Goal: Task Accomplishment & Management: Use online tool/utility

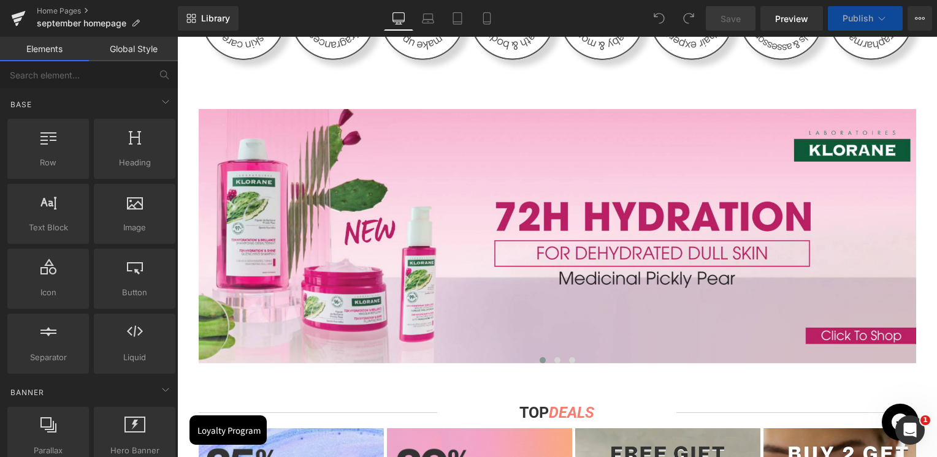
scroll to position [920, 0]
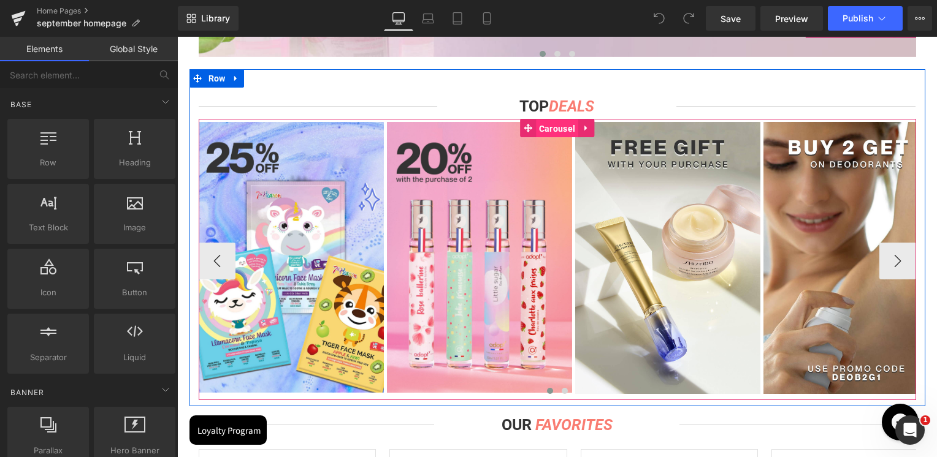
click at [554, 123] on span "Carousel" at bounding box center [557, 129] width 42 height 18
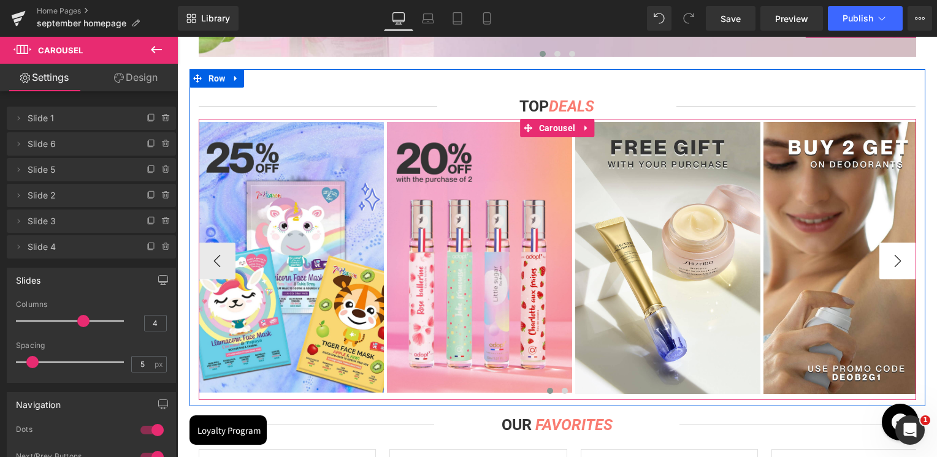
click at [887, 258] on button "›" at bounding box center [897, 261] width 37 height 37
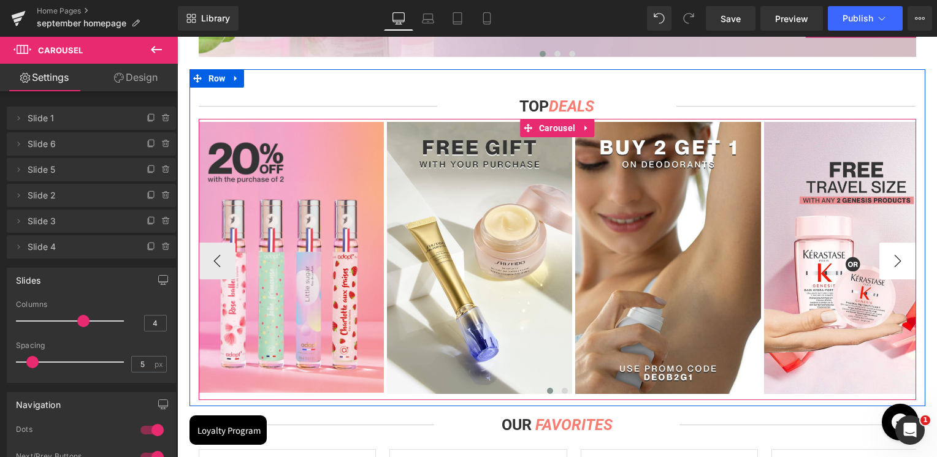
click at [887, 258] on button "›" at bounding box center [897, 261] width 37 height 37
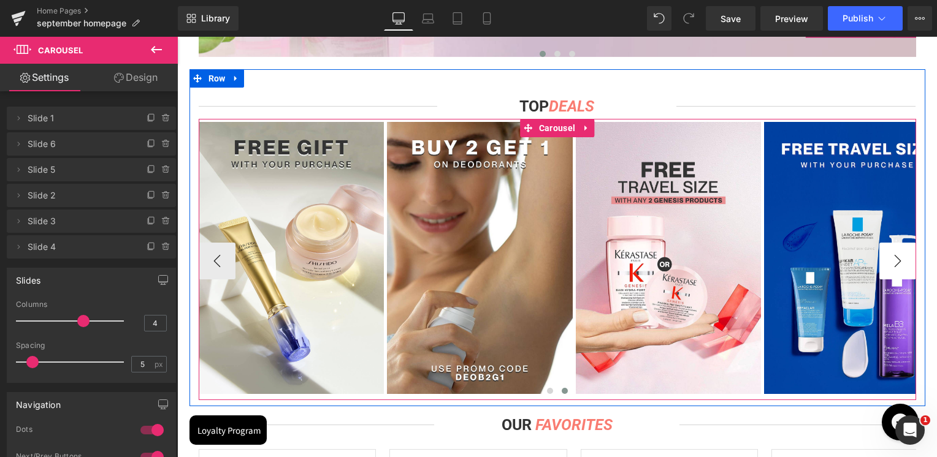
click at [887, 258] on button "›" at bounding box center [897, 261] width 37 height 37
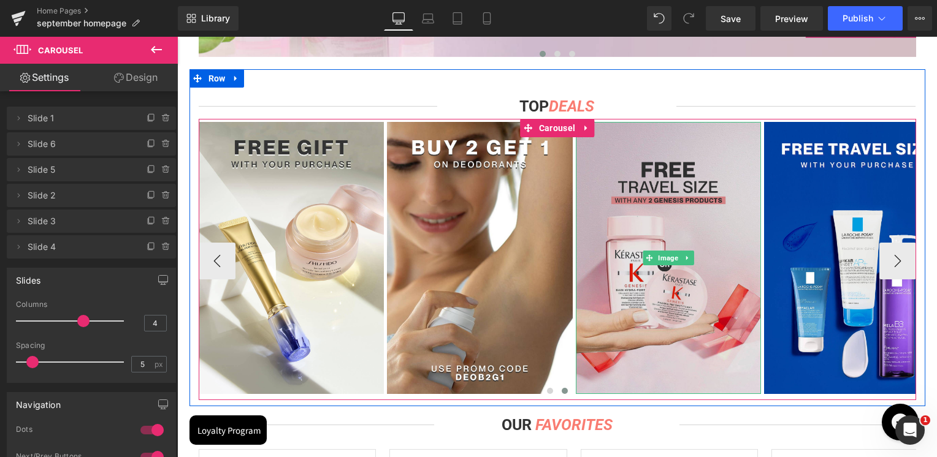
click at [702, 180] on img at bounding box center [668, 258] width 185 height 272
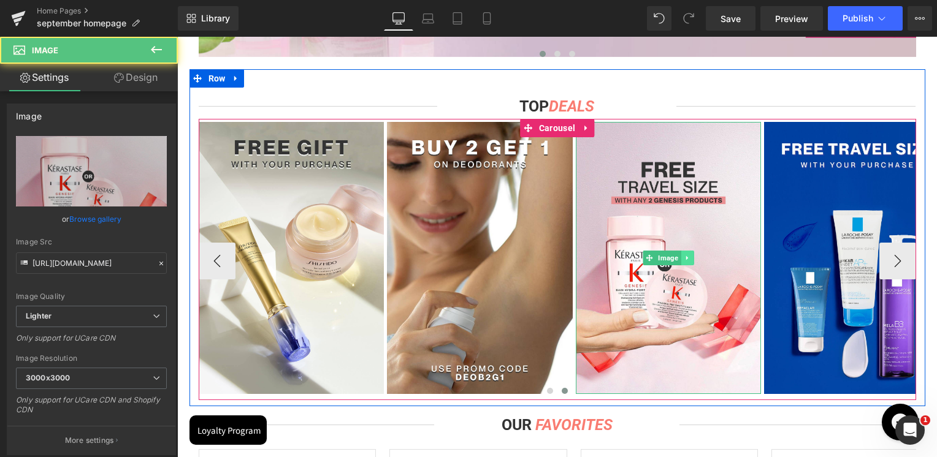
click at [684, 260] on icon at bounding box center [687, 258] width 7 height 7
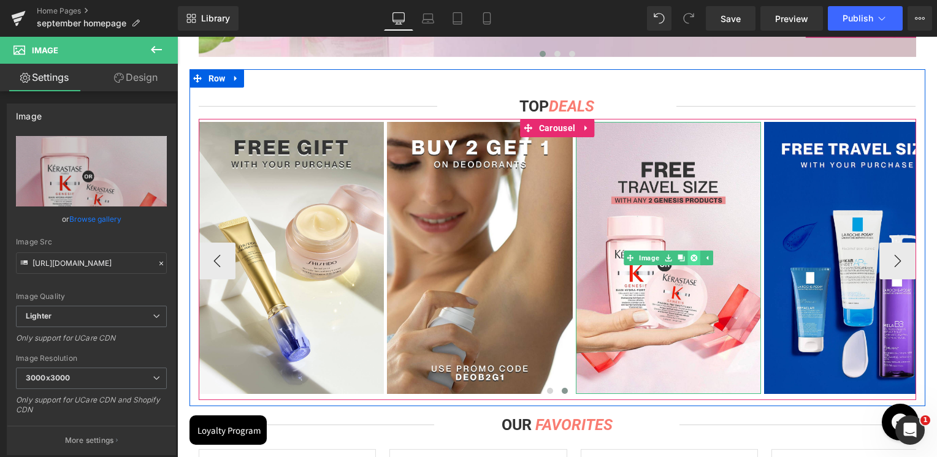
click at [690, 259] on icon at bounding box center [693, 258] width 7 height 7
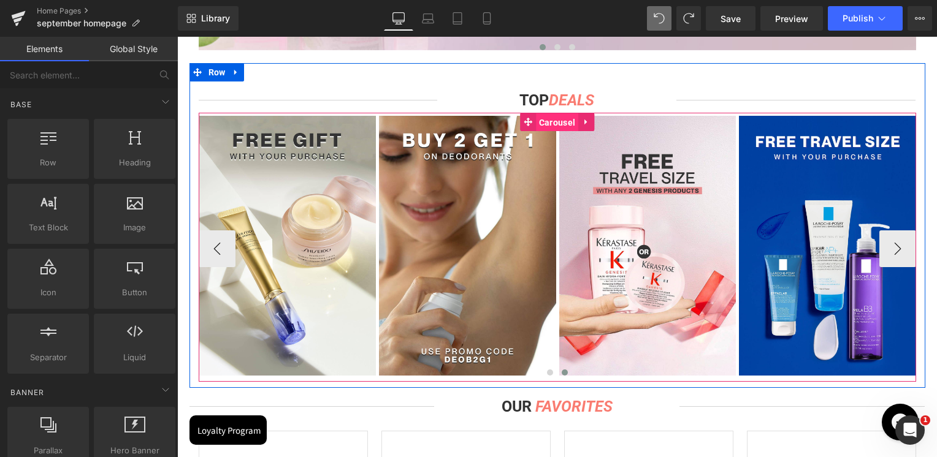
click at [540, 120] on span "Carousel" at bounding box center [557, 122] width 42 height 18
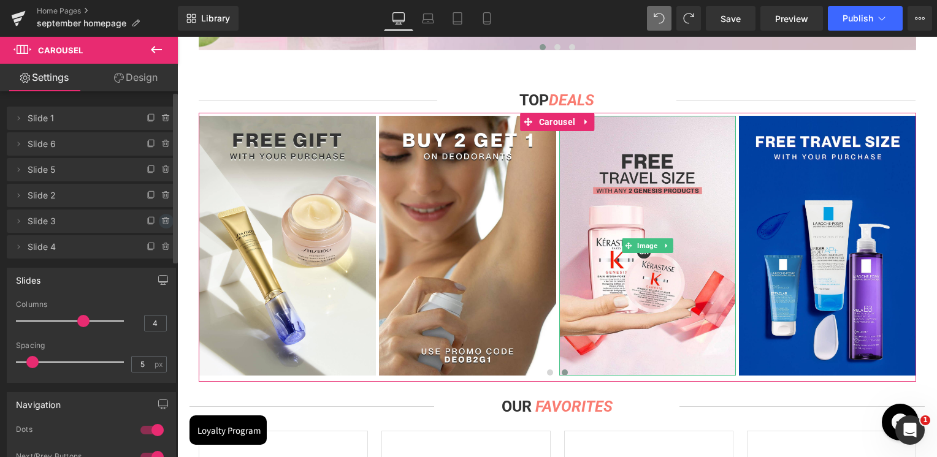
click at [161, 215] on span at bounding box center [166, 221] width 15 height 15
click at [159, 218] on button "Delete" at bounding box center [153, 222] width 39 height 16
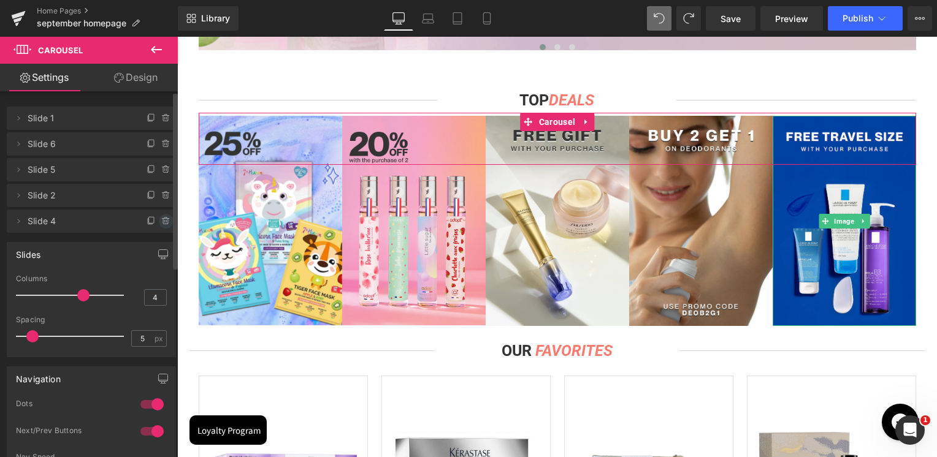
click at [163, 221] on icon at bounding box center [165, 222] width 5 height 6
click at [159, 222] on button "Delete" at bounding box center [153, 222] width 39 height 16
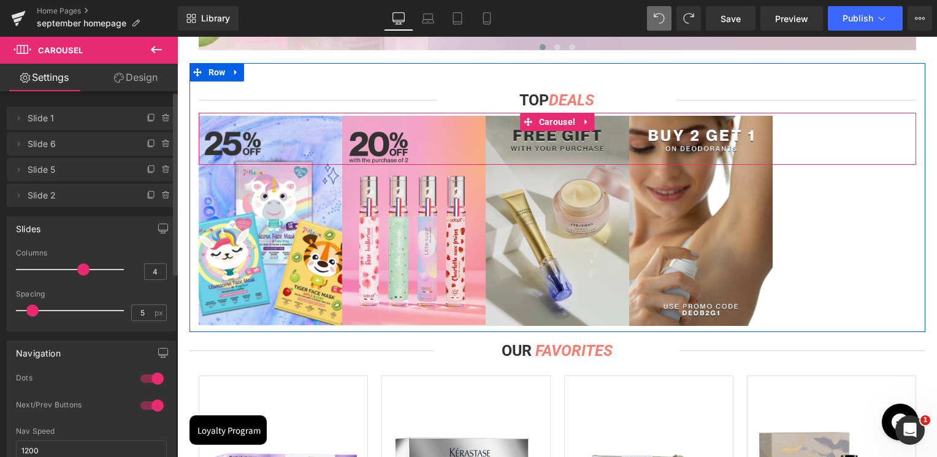
click at [554, 120] on span "Carousel" at bounding box center [557, 122] width 42 height 18
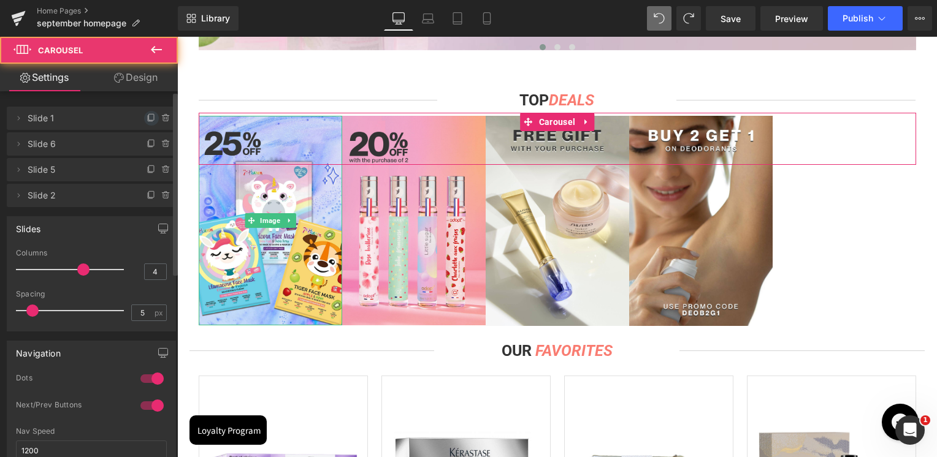
click at [147, 117] on icon at bounding box center [152, 118] width 10 height 10
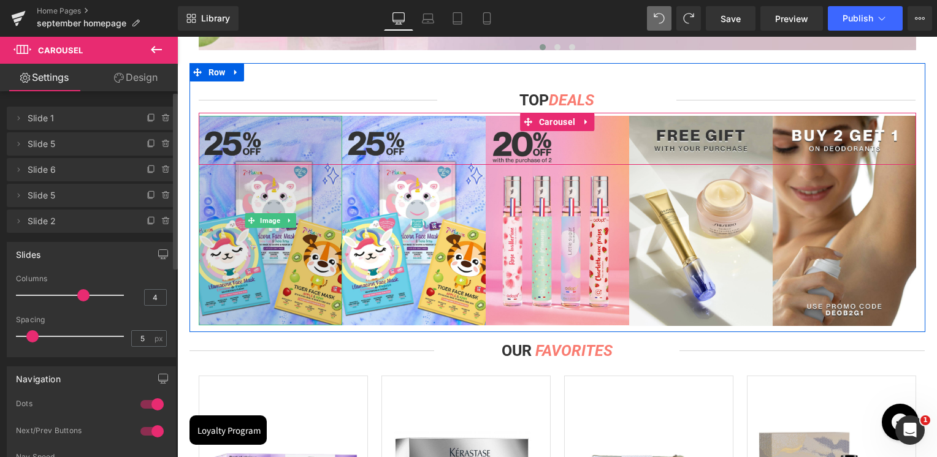
click at [265, 147] on img at bounding box center [271, 221] width 144 height 210
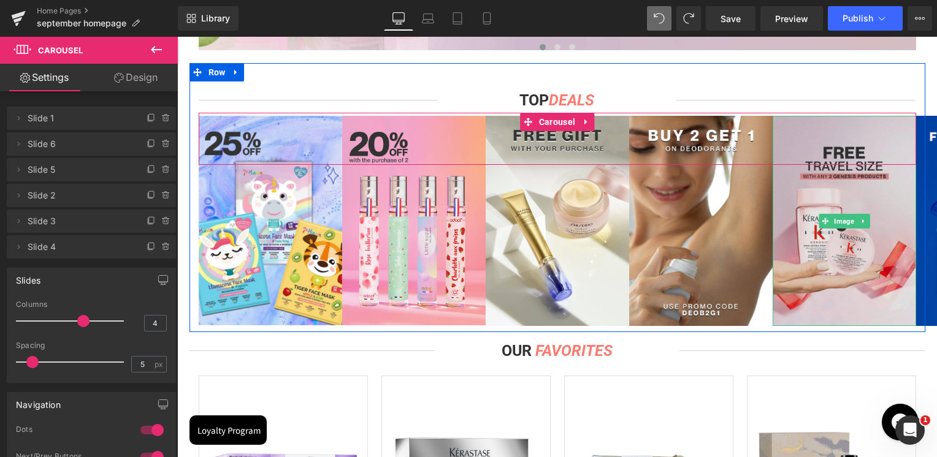
click at [859, 197] on img at bounding box center [845, 221] width 144 height 210
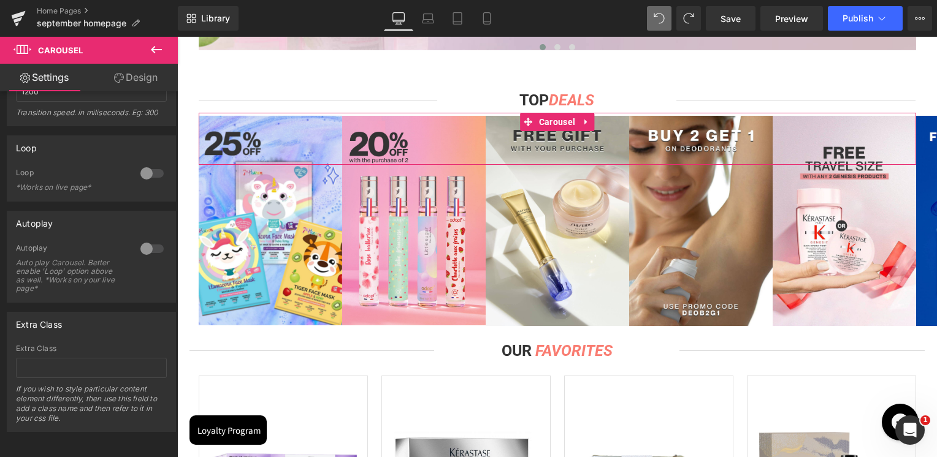
scroll to position [296, 0]
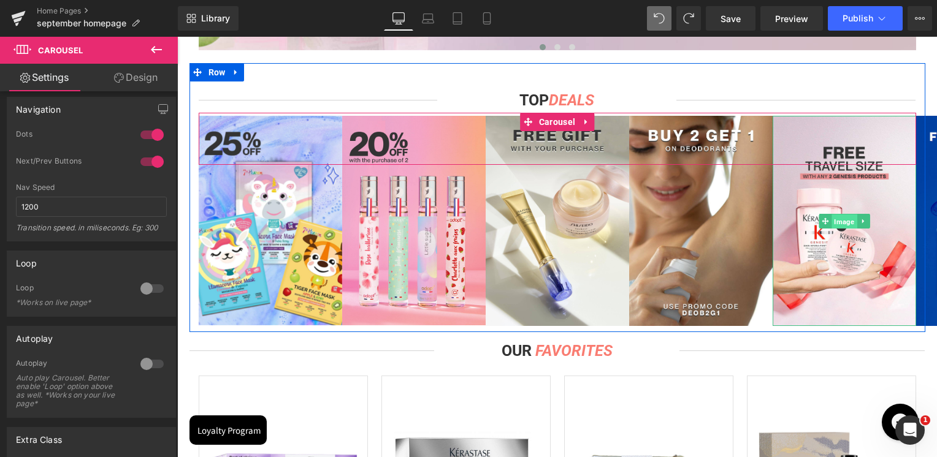
click at [839, 222] on span "Image" at bounding box center [844, 221] width 25 height 15
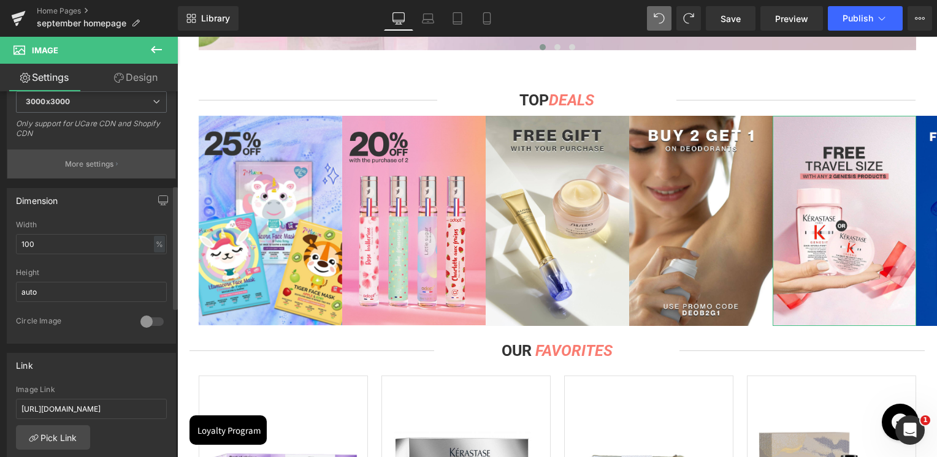
scroll to position [368, 0]
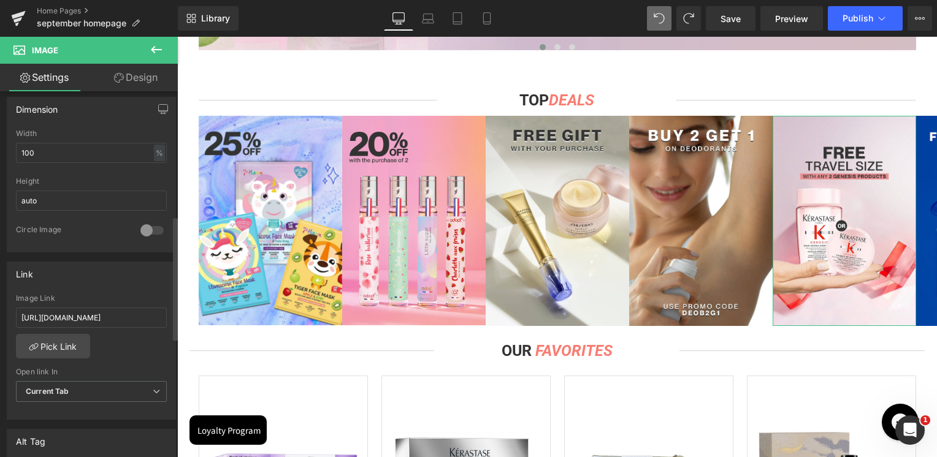
click at [86, 302] on div "Image Link [URL][DOMAIN_NAME]" at bounding box center [91, 314] width 151 height 40
click at [87, 313] on input "[URL][DOMAIN_NAME]" at bounding box center [91, 318] width 151 height 20
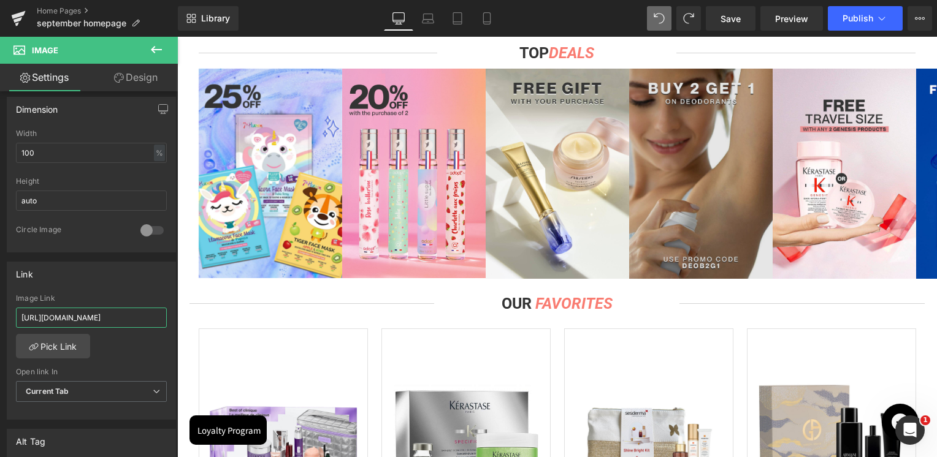
scroll to position [920, 0]
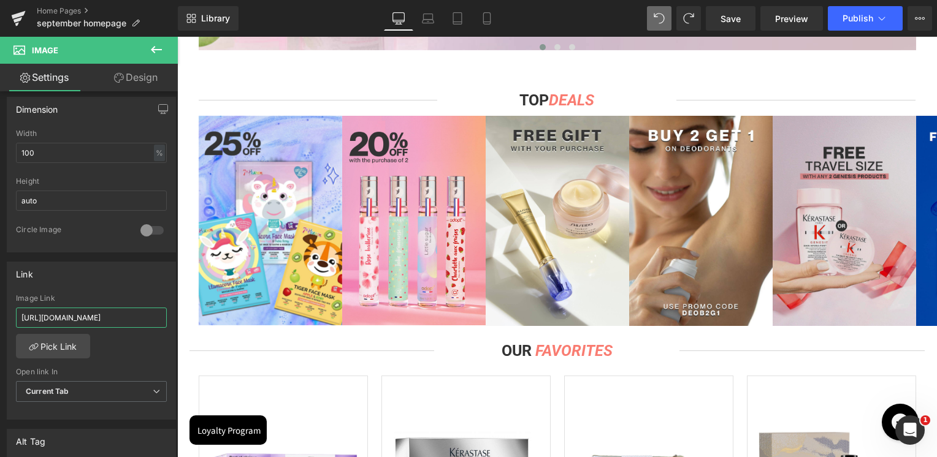
click at [832, 193] on img at bounding box center [845, 221] width 144 height 210
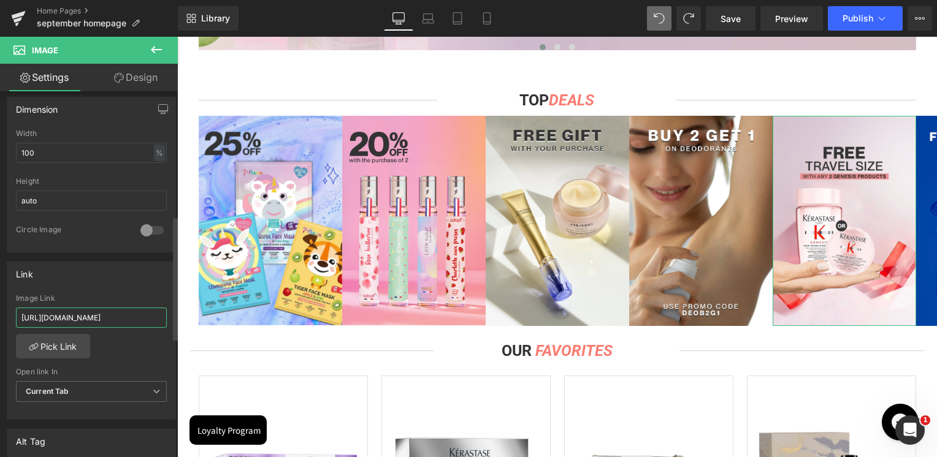
click at [72, 320] on input "[URL][DOMAIN_NAME]" at bounding box center [91, 318] width 151 height 20
click at [71, 323] on input "[URL][DOMAIN_NAME]" at bounding box center [91, 318] width 151 height 20
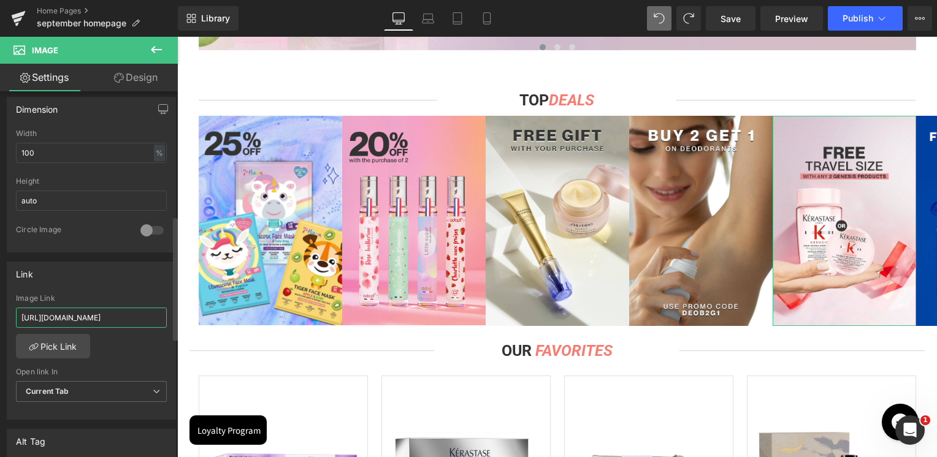
scroll to position [0, 293]
click at [91, 286] on div "Link [URL][DOMAIN_NAME] Image Link [URL][DOMAIN_NAME] Pick Link Current Tab New…" at bounding box center [91, 341] width 169 height 159
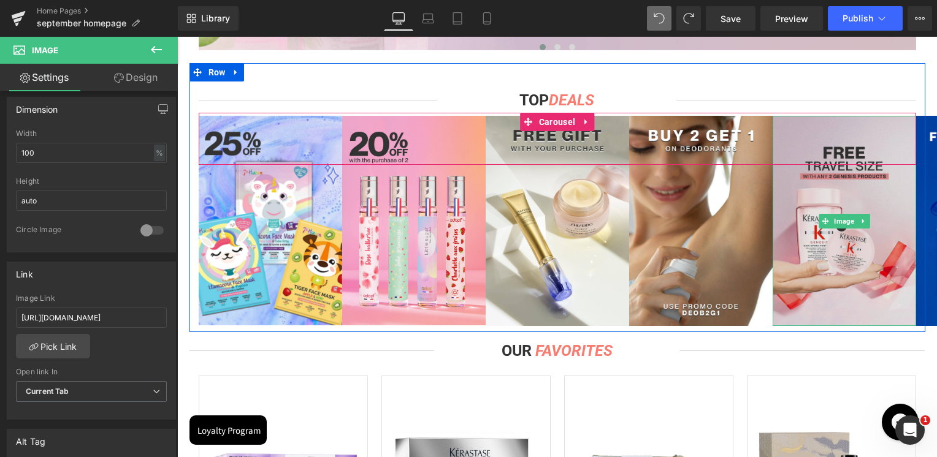
click at [842, 146] on img at bounding box center [845, 221] width 144 height 210
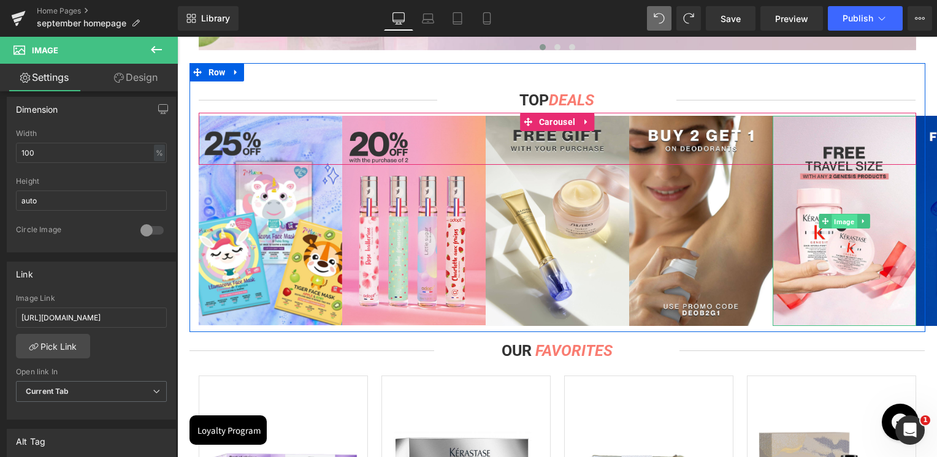
click at [845, 222] on span "Image" at bounding box center [844, 221] width 25 height 15
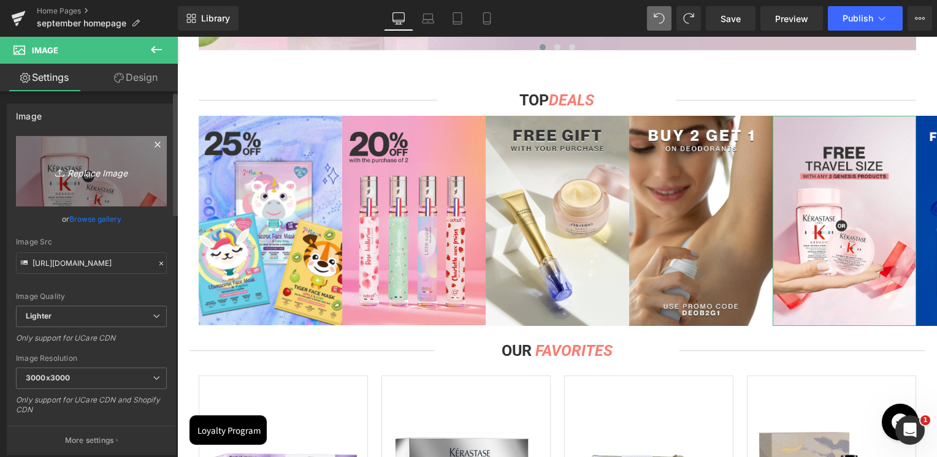
click at [71, 156] on link "Replace Image" at bounding box center [91, 171] width 151 height 71
type input "C:\fakepath\Artboard 2.jpg"
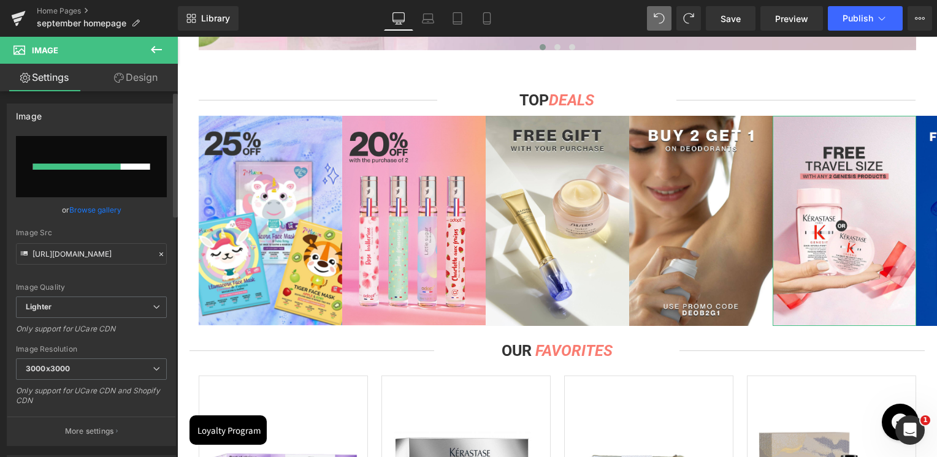
click at [117, 180] on input "file" at bounding box center [91, 166] width 151 height 61
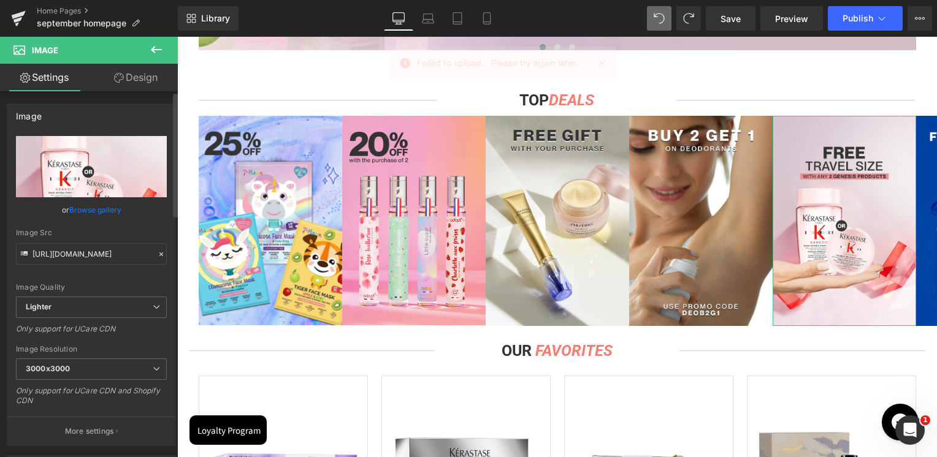
click at [106, 166] on input "file" at bounding box center [91, 166] width 151 height 61
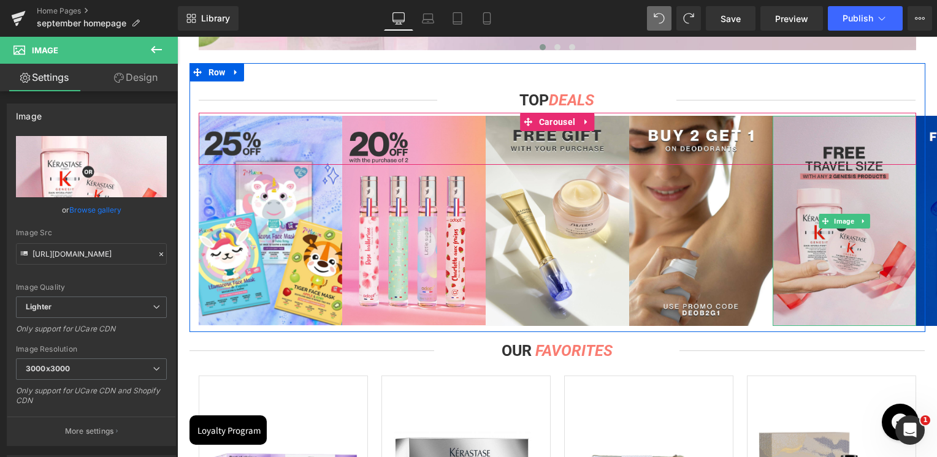
click at [825, 198] on img at bounding box center [845, 221] width 144 height 210
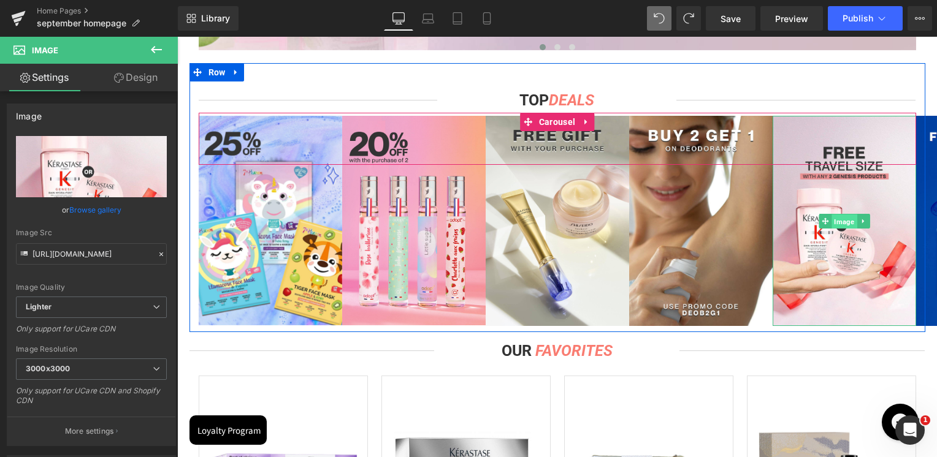
click at [836, 221] on span "Image" at bounding box center [844, 221] width 25 height 15
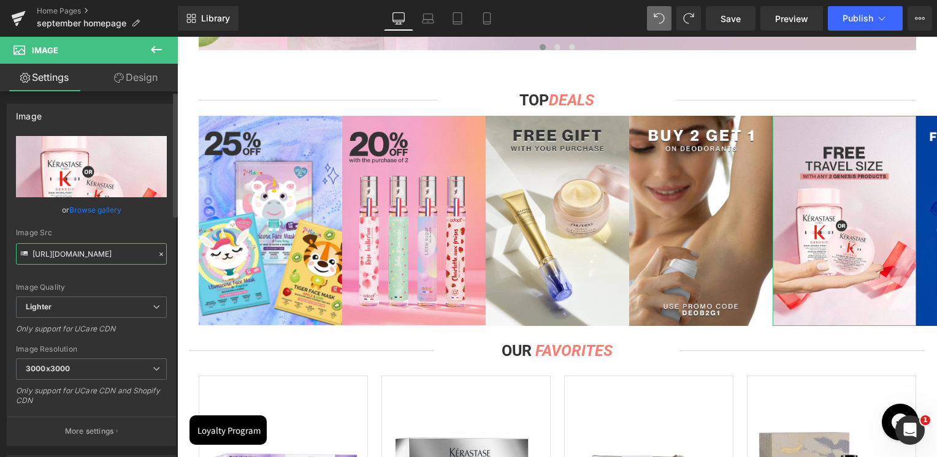
click at [108, 253] on input "[URL][DOMAIN_NAME]" at bounding box center [91, 253] width 151 height 21
paste input "[DOMAIN_NAME][URL]"
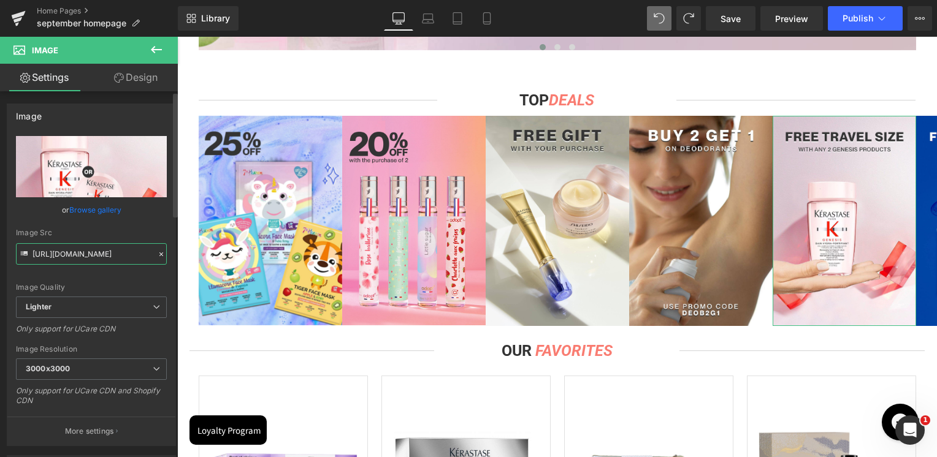
type input "[URL][DOMAIN_NAME]"
click at [121, 229] on div "[URL][DOMAIN_NAME] Replace Image Upload image or Browse gallery Image Src [URL]…" at bounding box center [91, 291] width 168 height 310
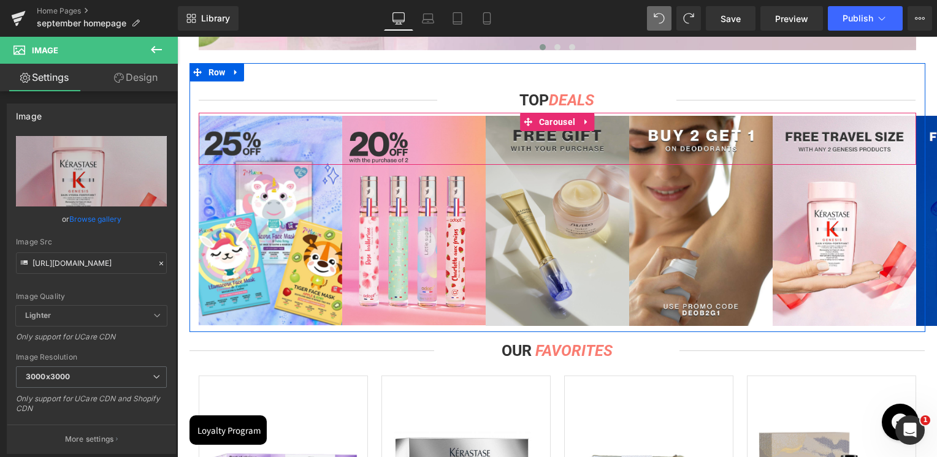
click at [556, 118] on span "Carousel" at bounding box center [557, 122] width 42 height 18
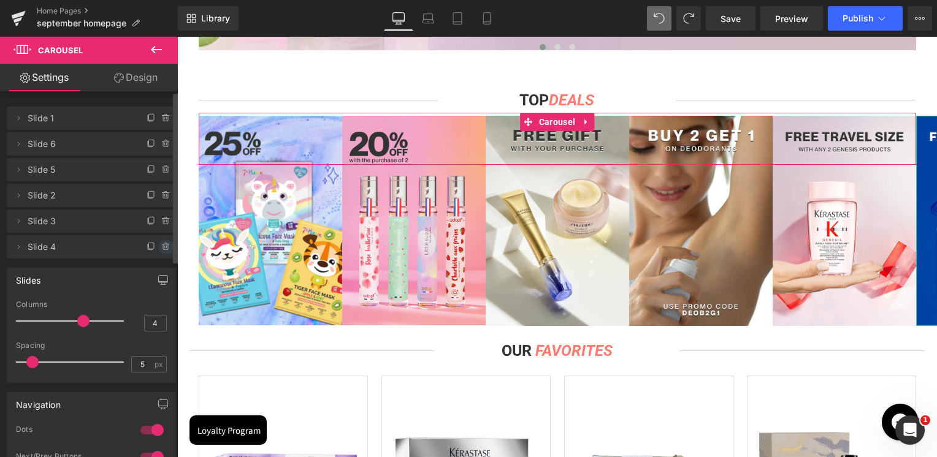
click at [159, 252] on span at bounding box center [166, 247] width 15 height 15
click at [160, 250] on button "Delete" at bounding box center [153, 248] width 39 height 16
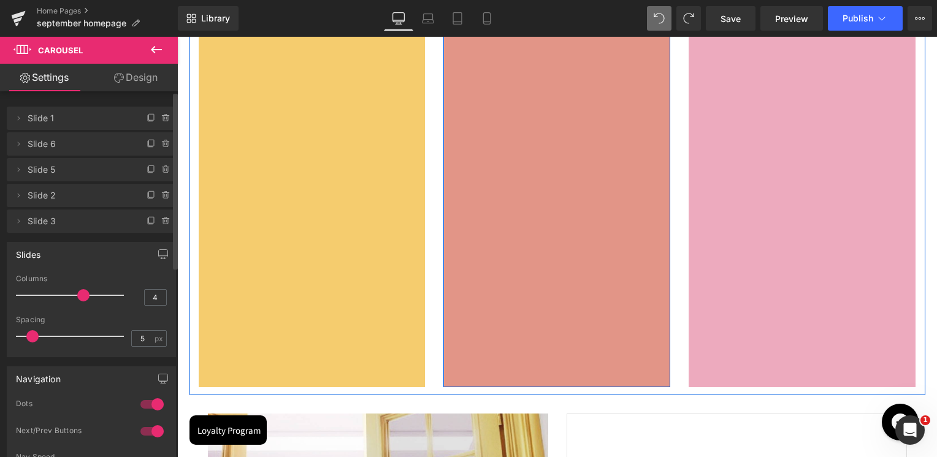
scroll to position [3925, 0]
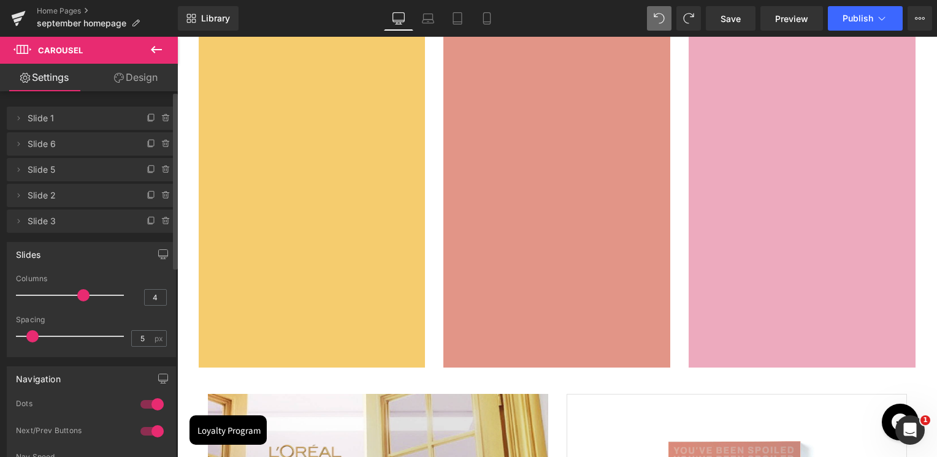
click at [416, 38] on div "Image Campus-Ready Beauty & Self-Care Heading Head back to lectures in style wi…" at bounding box center [312, 31] width 227 height 674
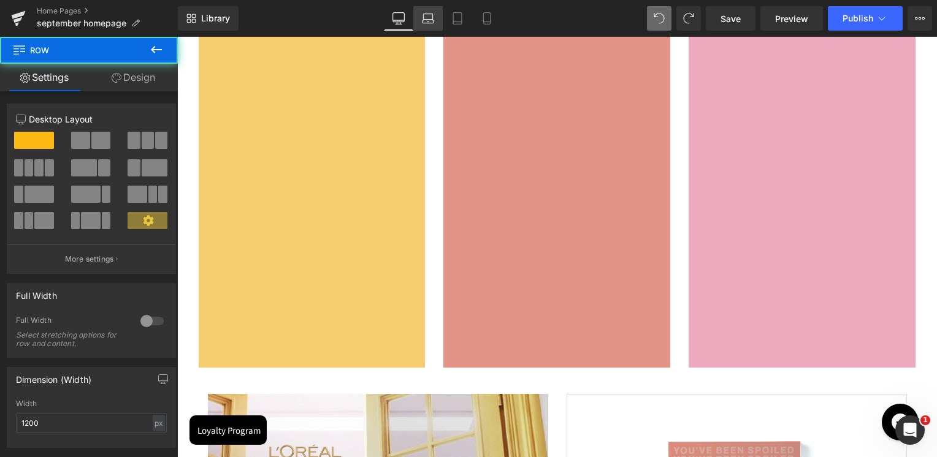
click at [424, 28] on link "Laptop" at bounding box center [427, 18] width 29 height 25
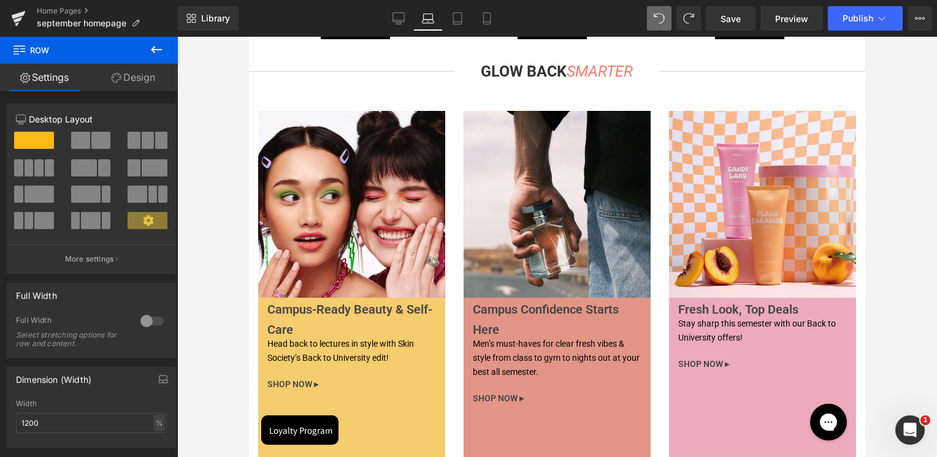
scroll to position [3234, 0]
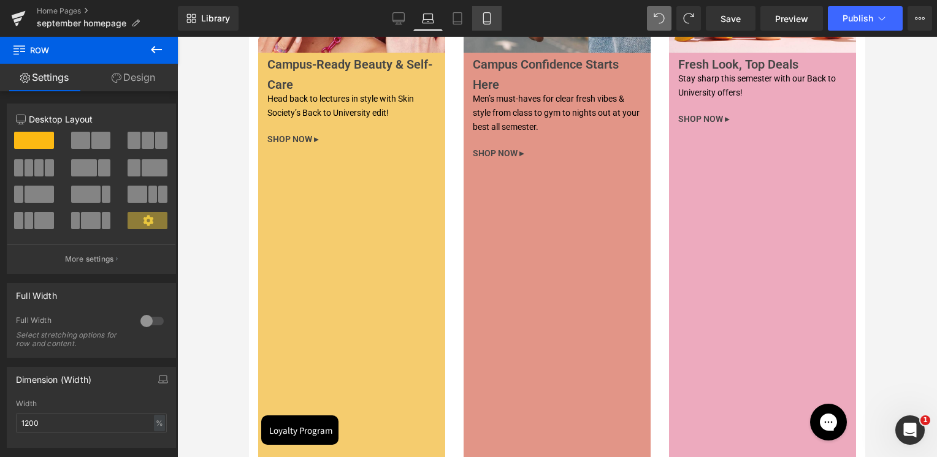
click at [493, 21] on link "Mobile" at bounding box center [486, 18] width 29 height 25
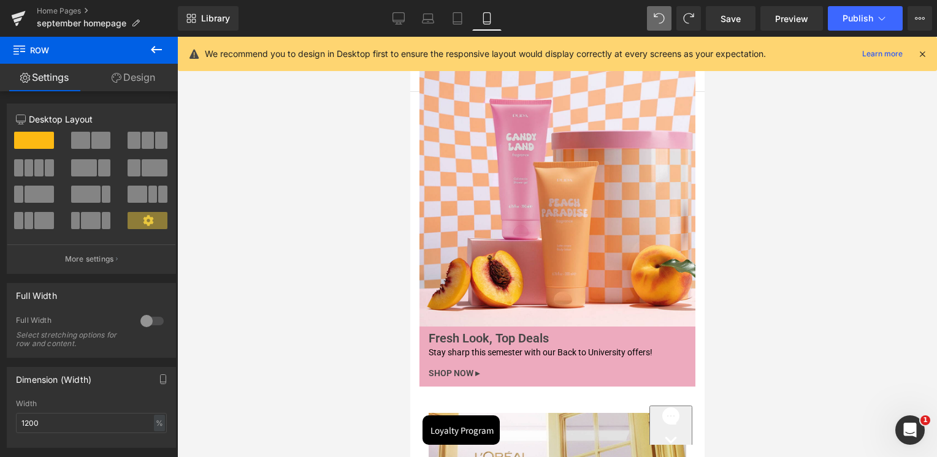
scroll to position [3817, 0]
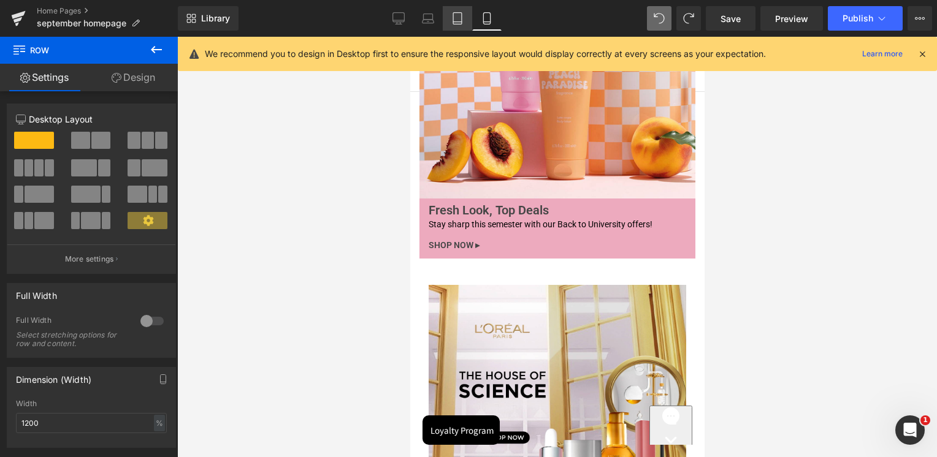
click at [461, 21] on icon at bounding box center [457, 18] width 12 height 12
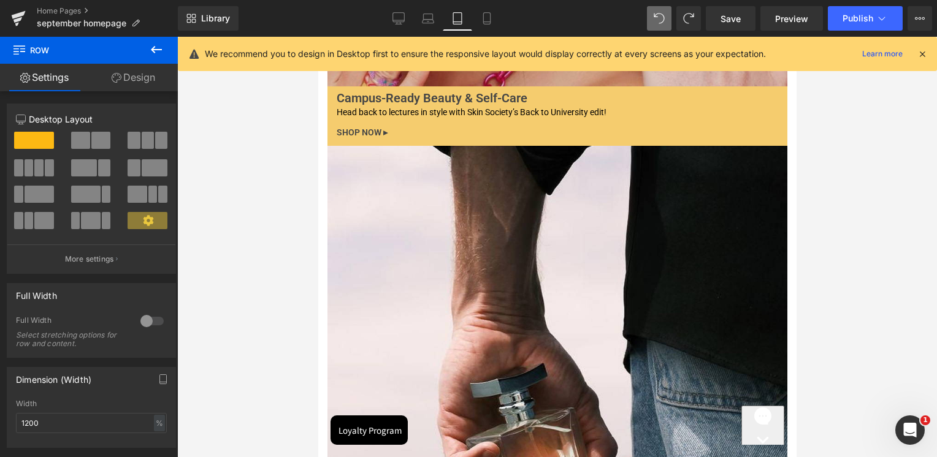
scroll to position [3552, 0]
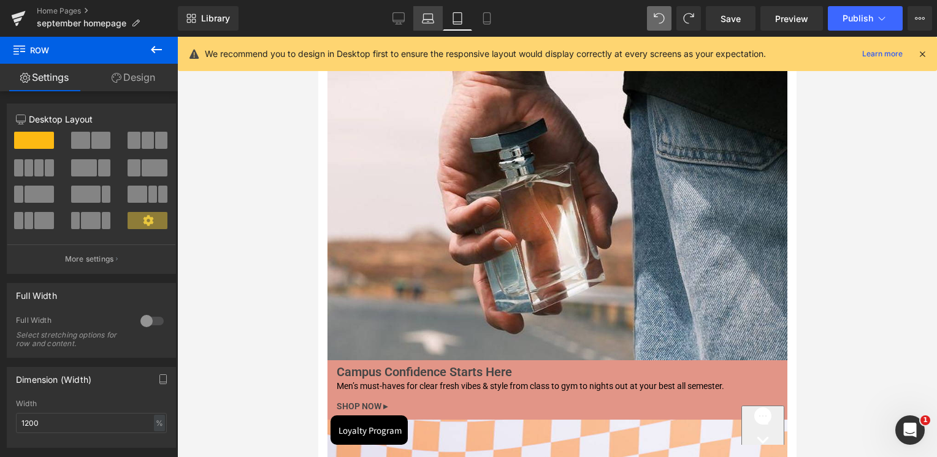
click at [436, 13] on link "Laptop" at bounding box center [427, 18] width 29 height 25
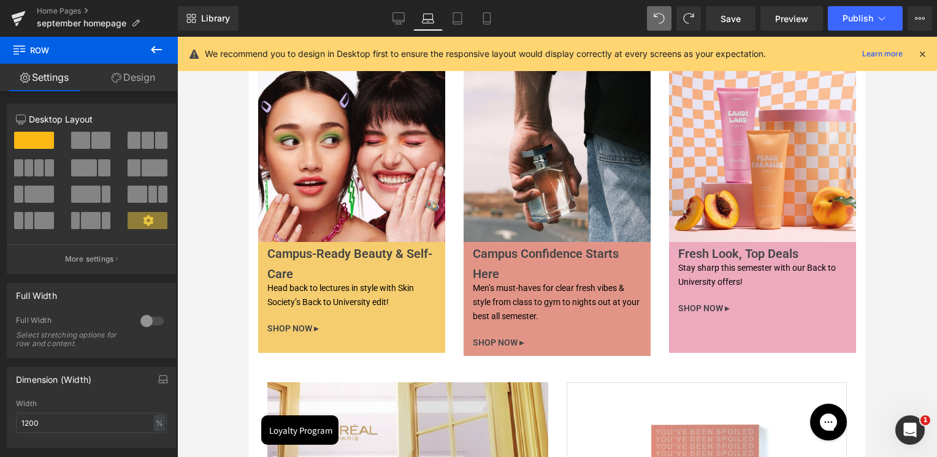
scroll to position [3123, 0]
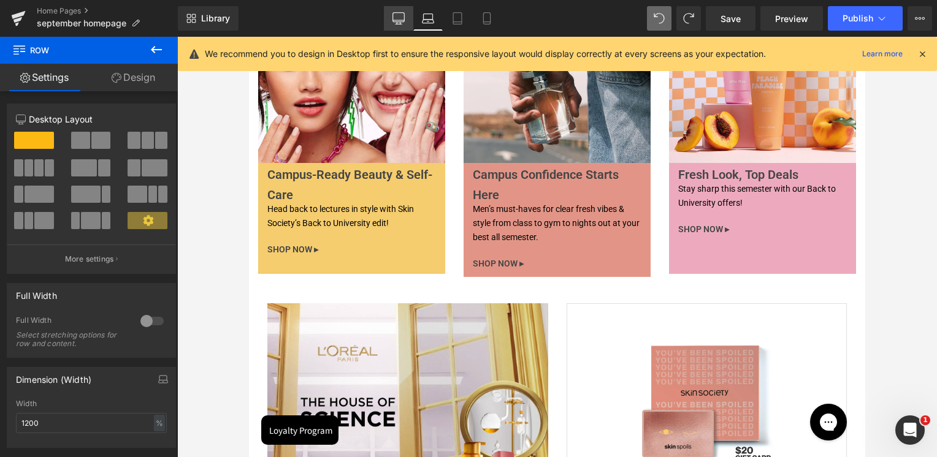
click at [413, 18] on link "Desktop" at bounding box center [398, 18] width 29 height 25
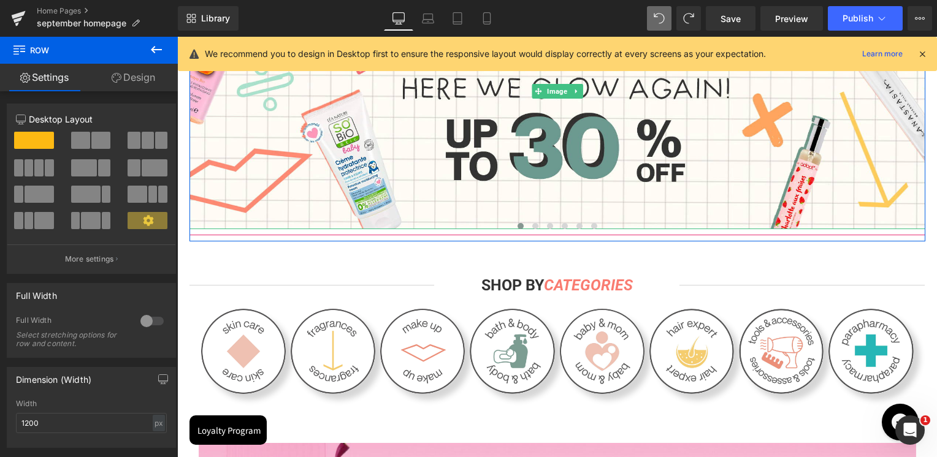
scroll to position [286, 0]
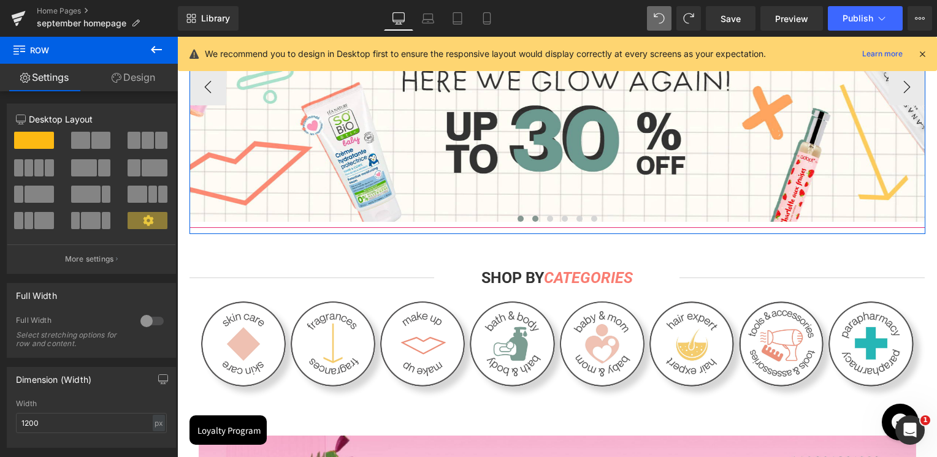
click at [532, 220] on span at bounding box center [535, 219] width 6 height 6
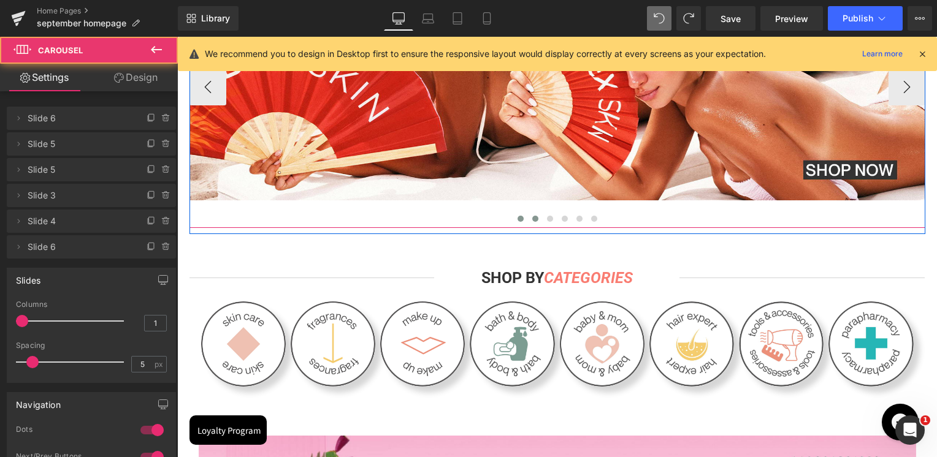
click at [519, 220] on button at bounding box center [520, 219] width 15 height 12
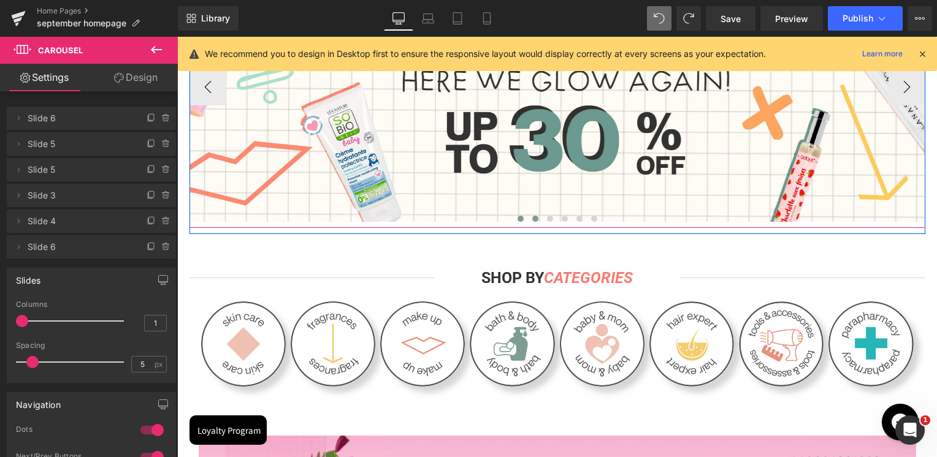
click at [528, 218] on button at bounding box center [535, 219] width 15 height 12
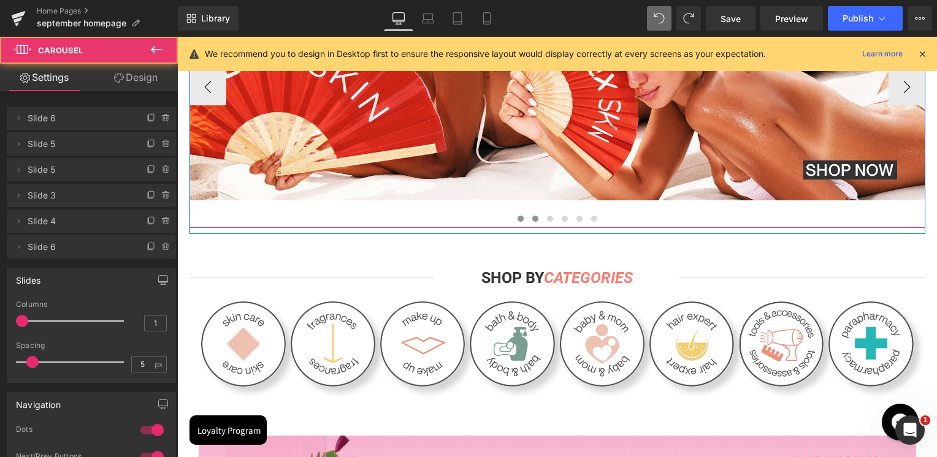
click at [518, 221] on span at bounding box center [521, 219] width 6 height 6
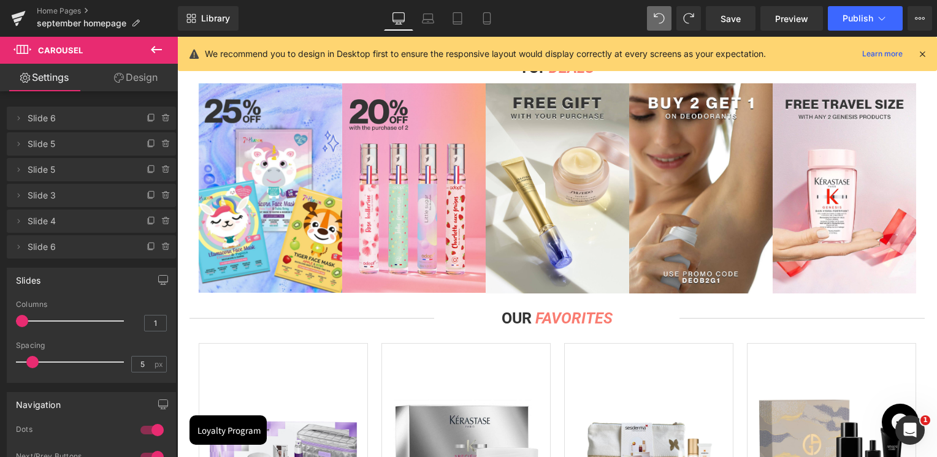
scroll to position [900, 0]
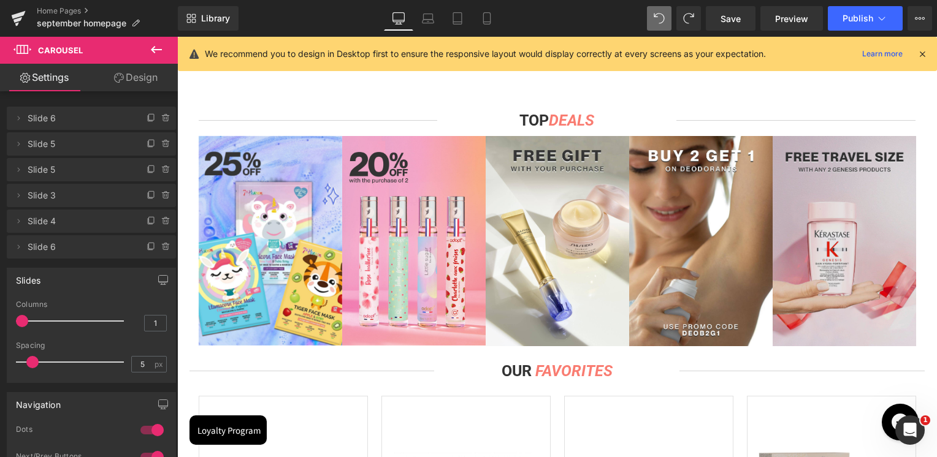
click at [868, 217] on img at bounding box center [845, 241] width 144 height 210
